Goal: Task Accomplishment & Management: Use online tool/utility

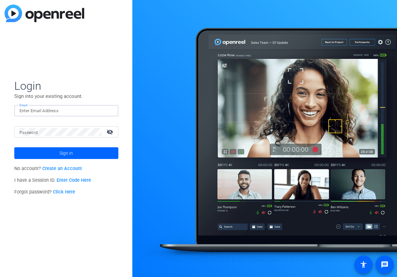
click at [47, 111] on input "Email" at bounding box center [67, 111] width 94 height 8
type input "[PERSON_NAME][EMAIL_ADDRESS][DOMAIN_NAME]"
click at [32, 131] on mat-label "Password" at bounding box center [29, 133] width 19 height 5
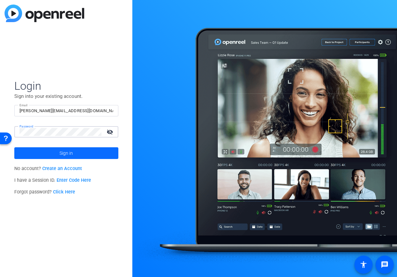
click at [56, 150] on span at bounding box center [66, 153] width 104 height 16
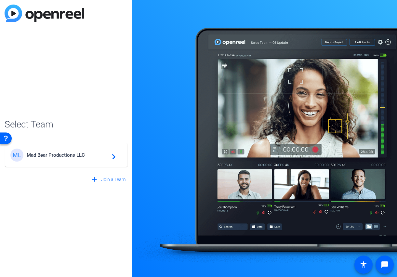
click at [58, 157] on span "Mad Bear Productions LLC" at bounding box center [67, 155] width 81 height 6
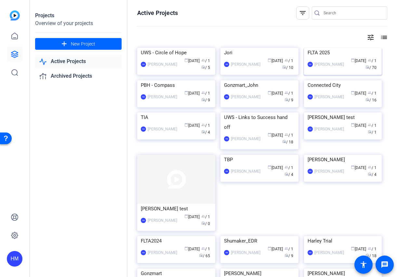
click at [341, 48] on img at bounding box center [343, 48] width 78 height 0
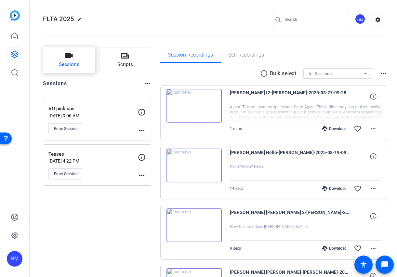
click at [61, 60] on button "Sessions" at bounding box center [69, 60] width 52 height 26
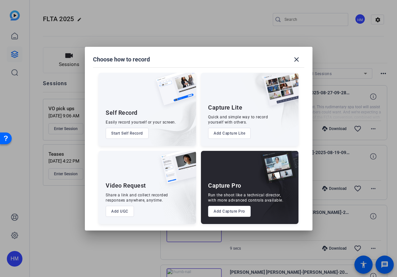
click at [227, 211] on button "Add Capture Pro" at bounding box center [229, 211] width 43 height 11
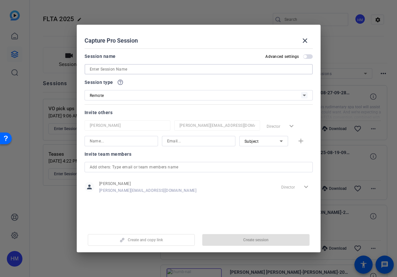
click at [141, 69] on input at bounding box center [199, 69] width 218 height 8
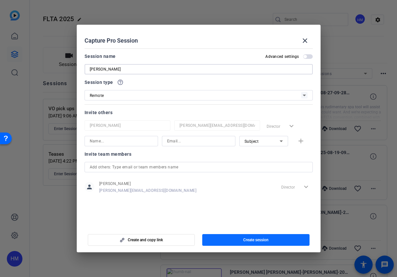
type input "[PERSON_NAME]"
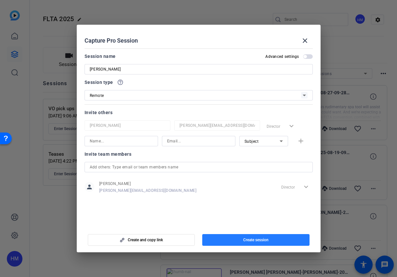
click at [253, 241] on span "Create session" at bounding box center [255, 240] width 25 height 5
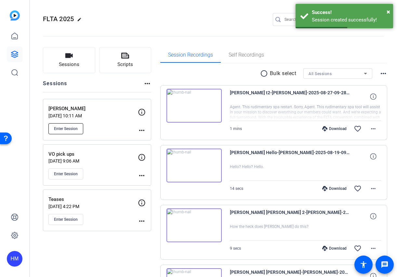
click at [71, 131] on span "Enter Session" at bounding box center [66, 128] width 24 height 5
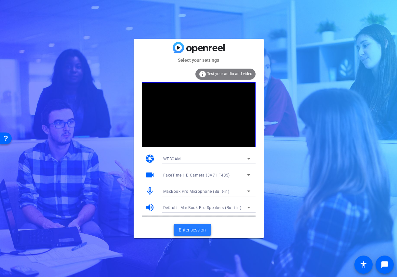
click at [188, 228] on span "Enter session" at bounding box center [192, 230] width 27 height 7
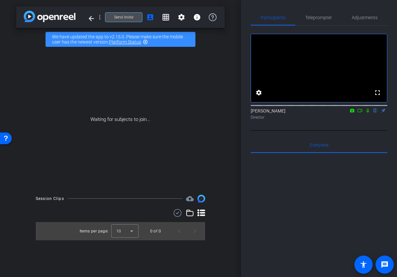
click at [134, 16] on span at bounding box center [123, 17] width 37 height 16
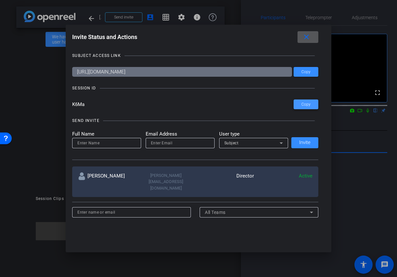
click at [303, 103] on span "Copy" at bounding box center [306, 104] width 9 height 5
